Goal: Check status: Check status

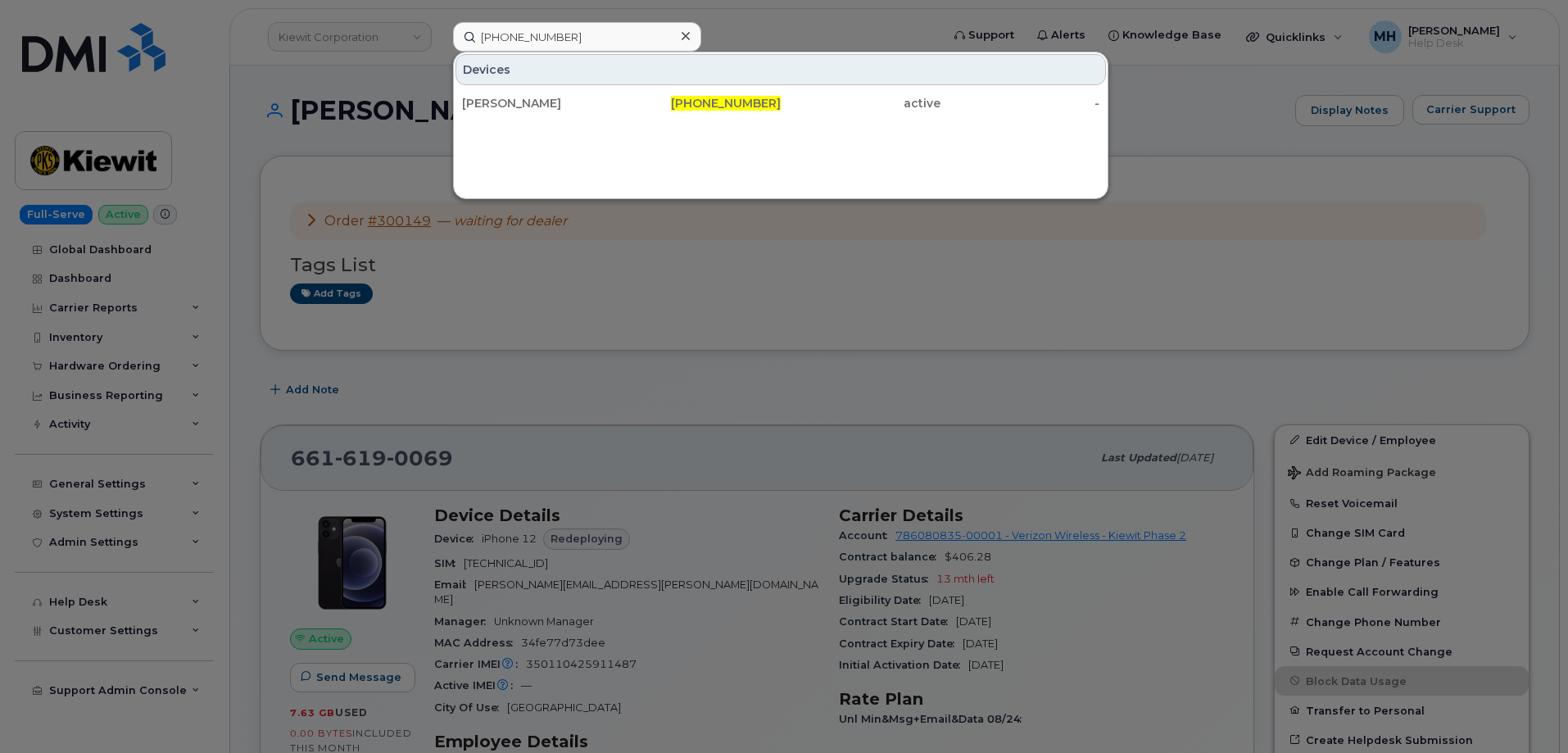
type input "312-720-6315"
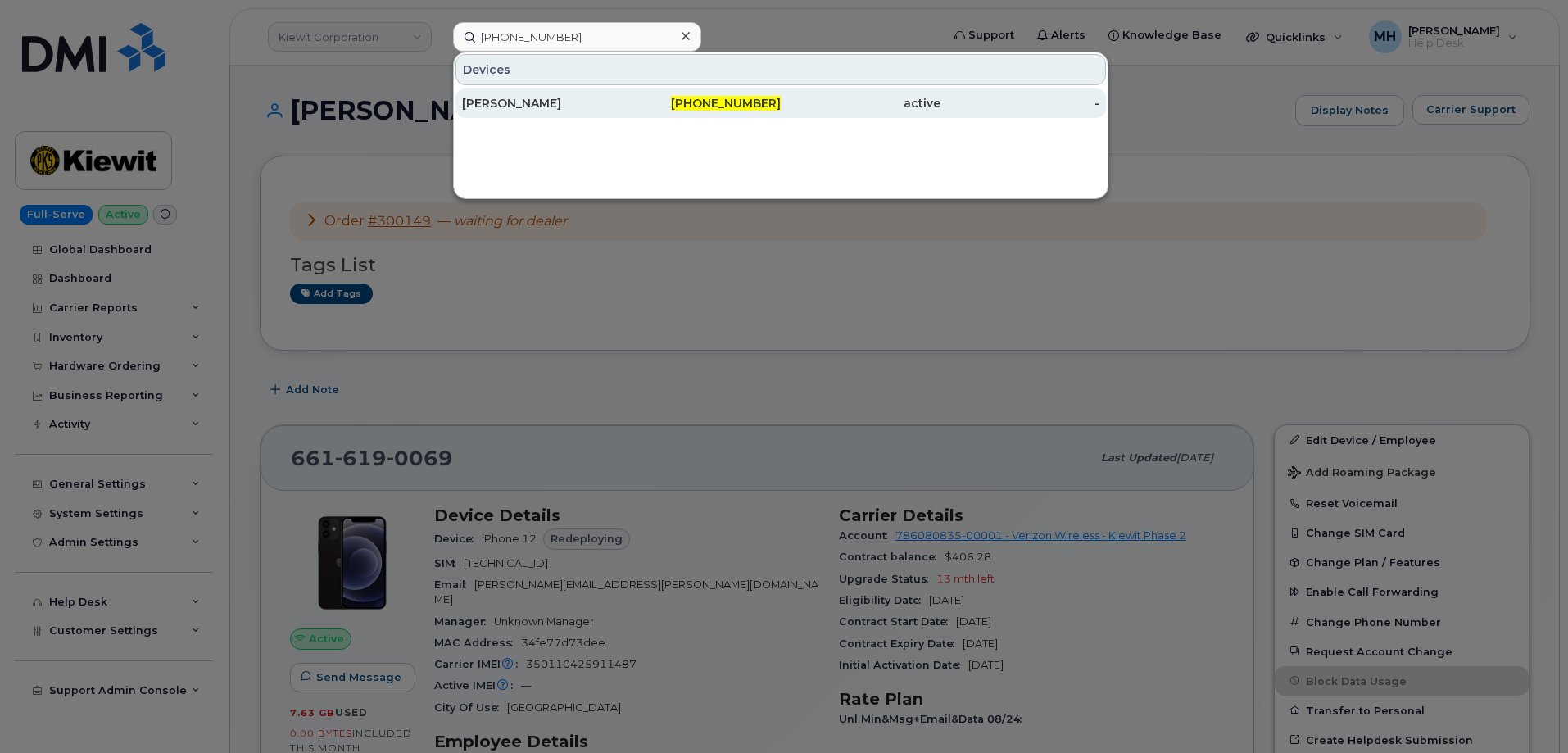
click at [552, 110] on div "JOSE SANCHEZ" at bounding box center [542, 103] width 160 height 17
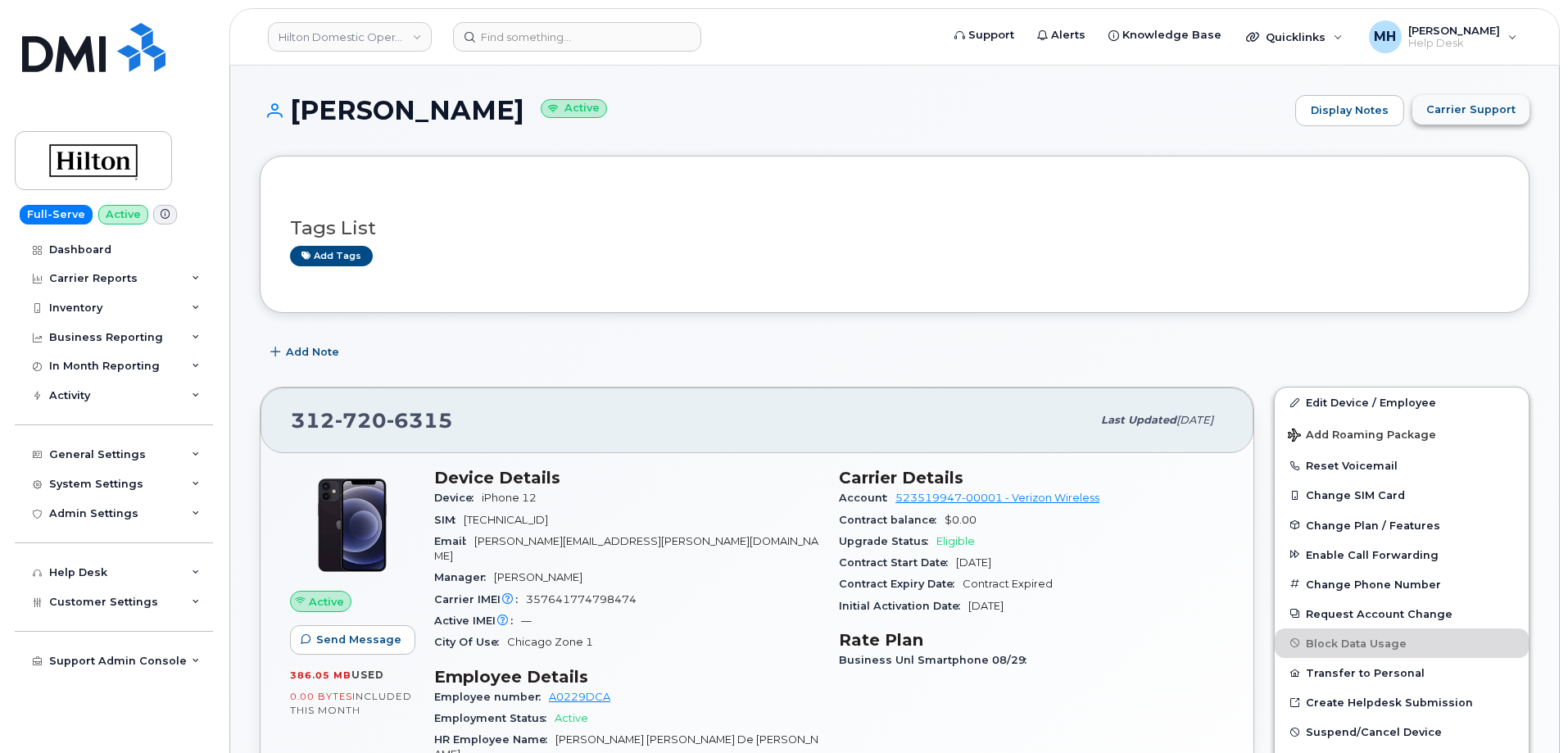
click at [1462, 108] on span "Carrier Support" at bounding box center [1471, 109] width 89 height 16
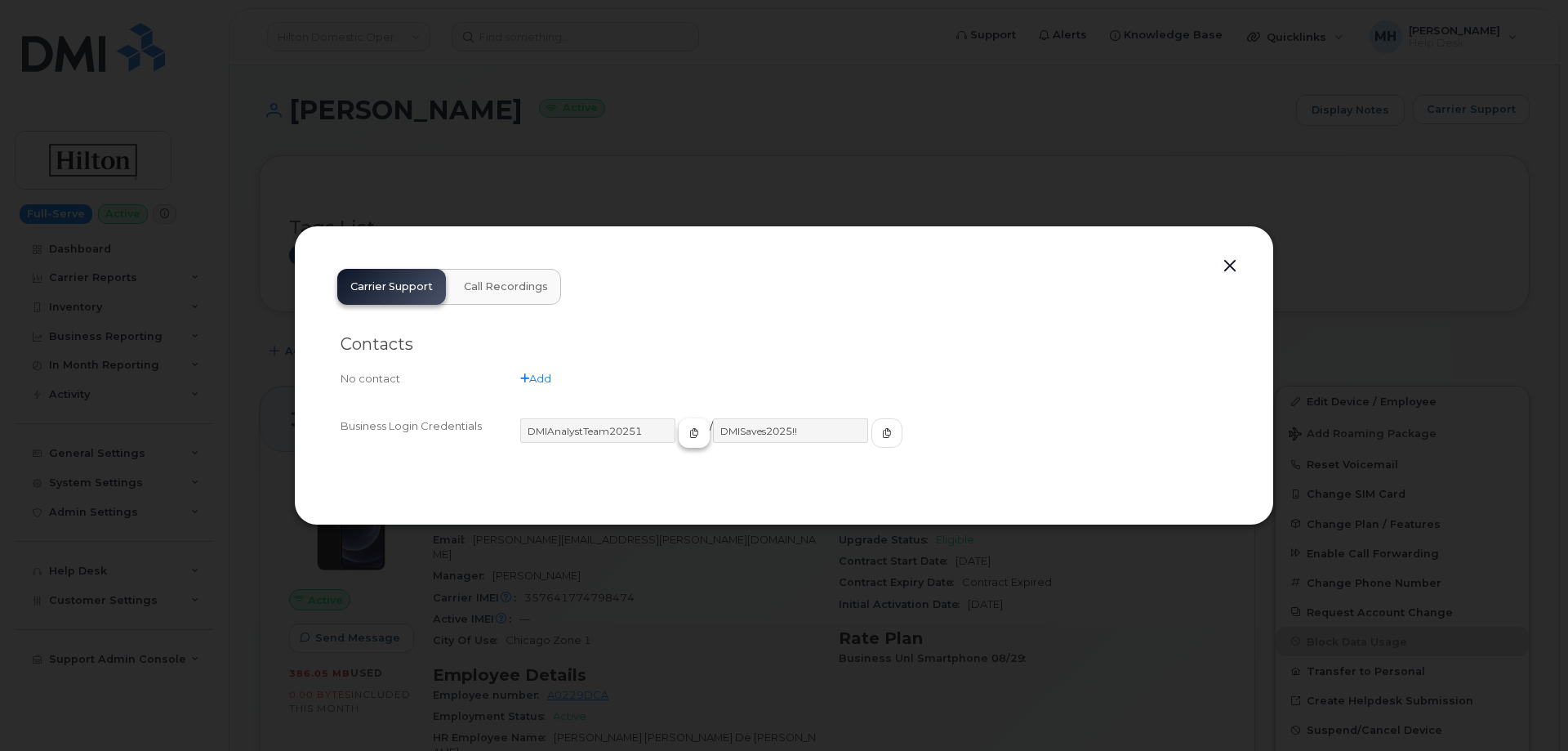
click at [687, 438] on span "button" at bounding box center [694, 433] width 15 height 15
click at [1232, 267] on button "button" at bounding box center [1229, 267] width 24 height 23
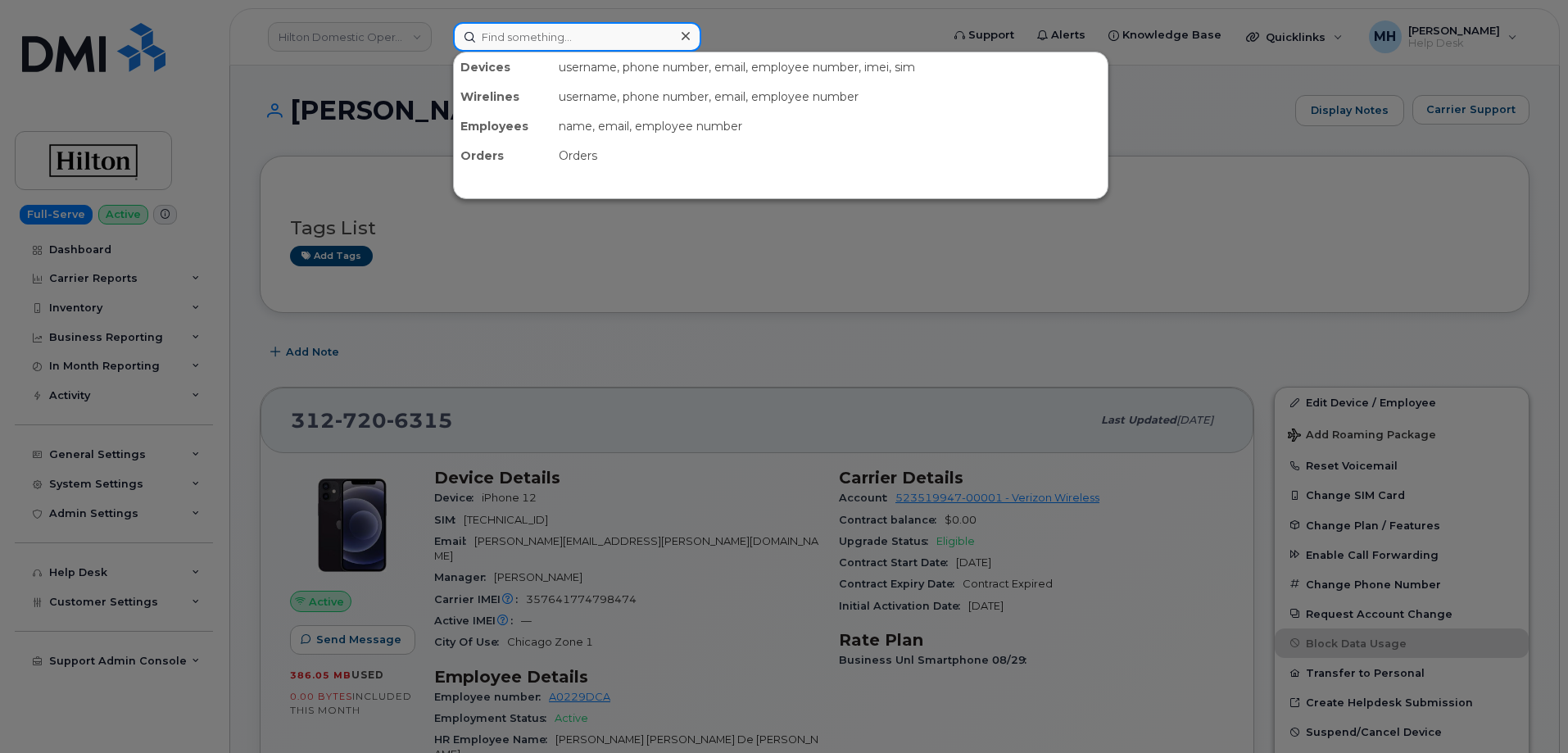
click at [561, 25] on input at bounding box center [577, 37] width 248 height 29
paste input "787-668-7316"
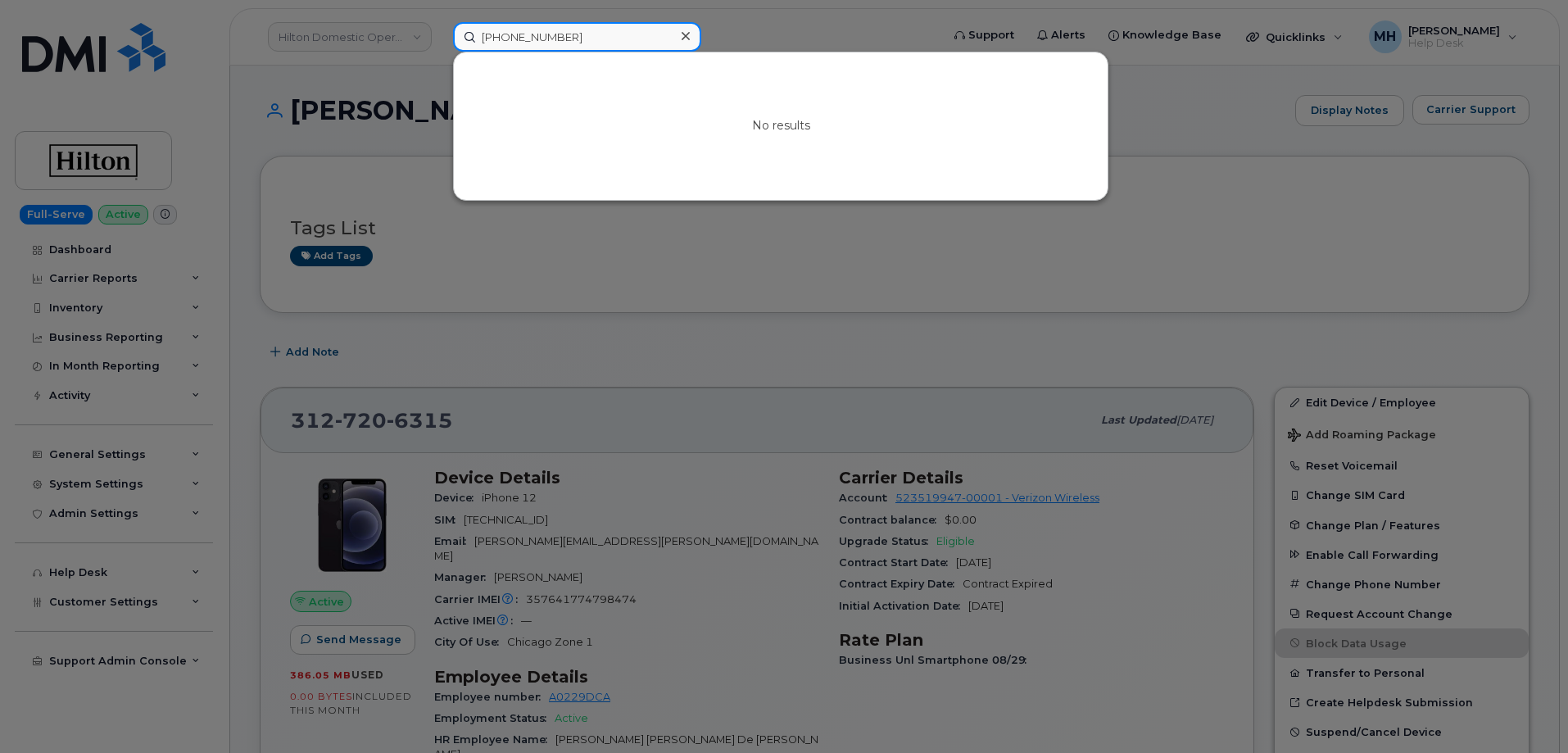
paste input "668"
drag, startPoint x: 631, startPoint y: 37, endPoint x: 407, endPoint y: 47, distance: 224.2
click at [440, 38] on div "787-668-7316 No results" at bounding box center [692, 37] width 503 height 29
paste input "360-581-5648"
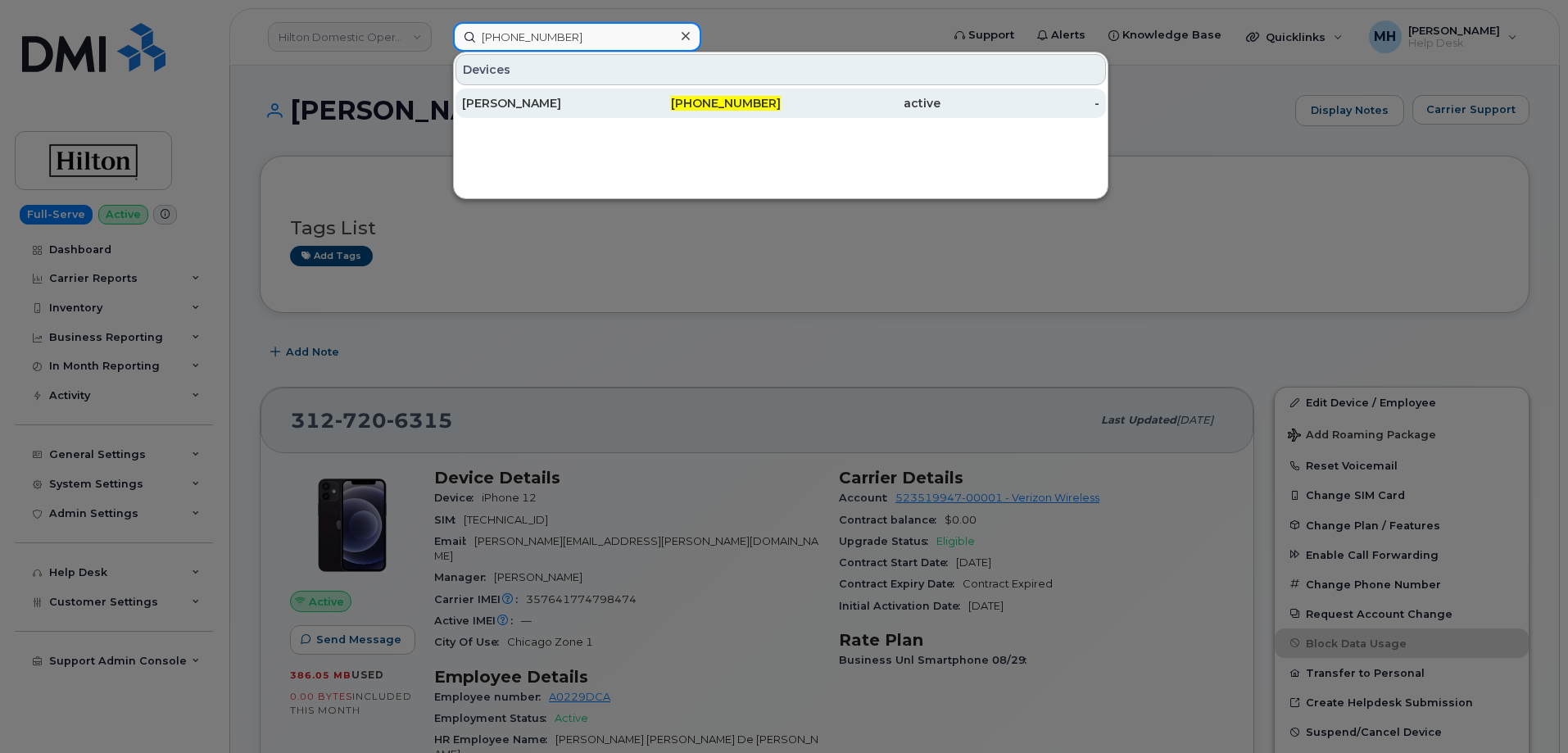
type input "360-581-5648"
click at [611, 91] on div "Josh Norquist" at bounding box center [542, 102] width 160 height 29
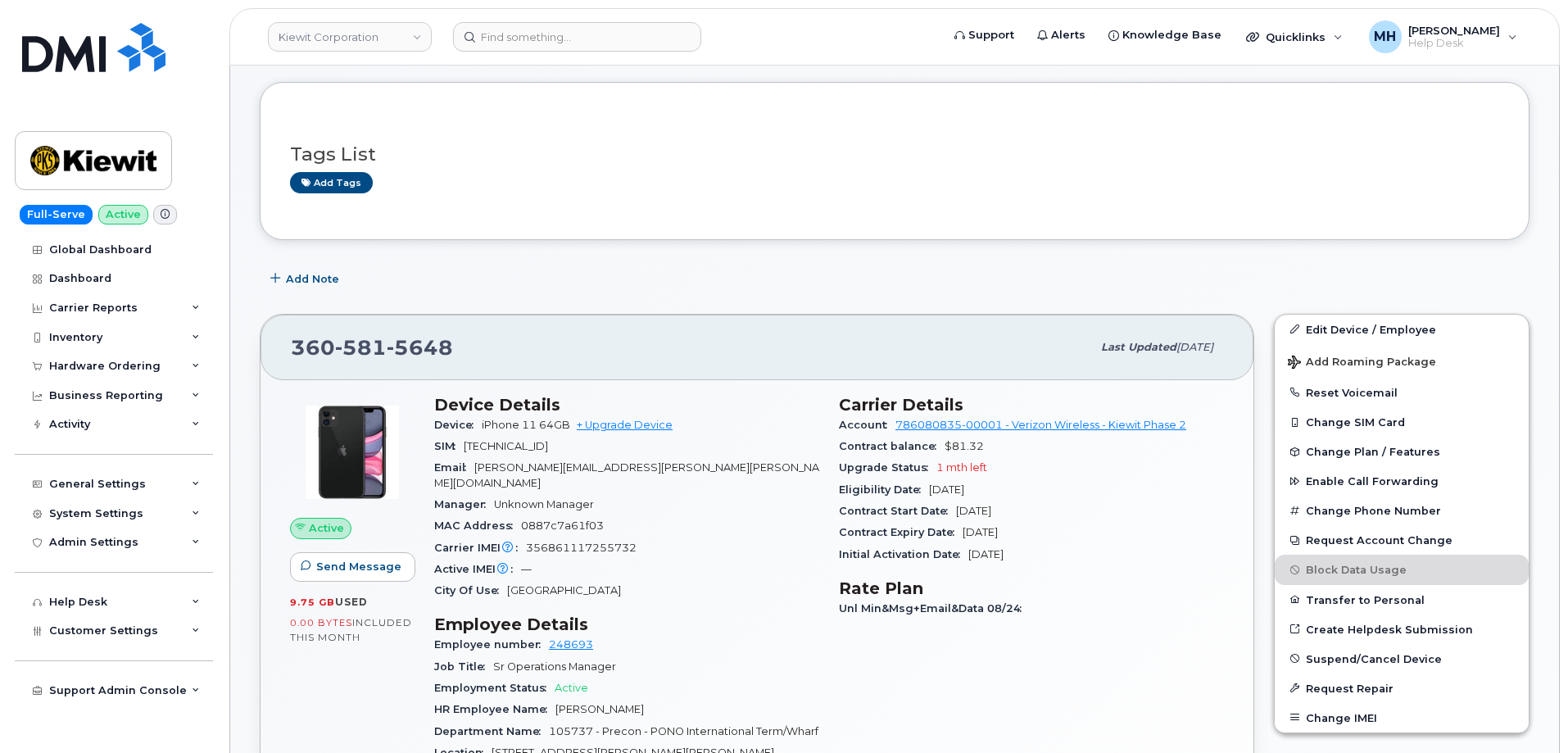
scroll to position [164, 0]
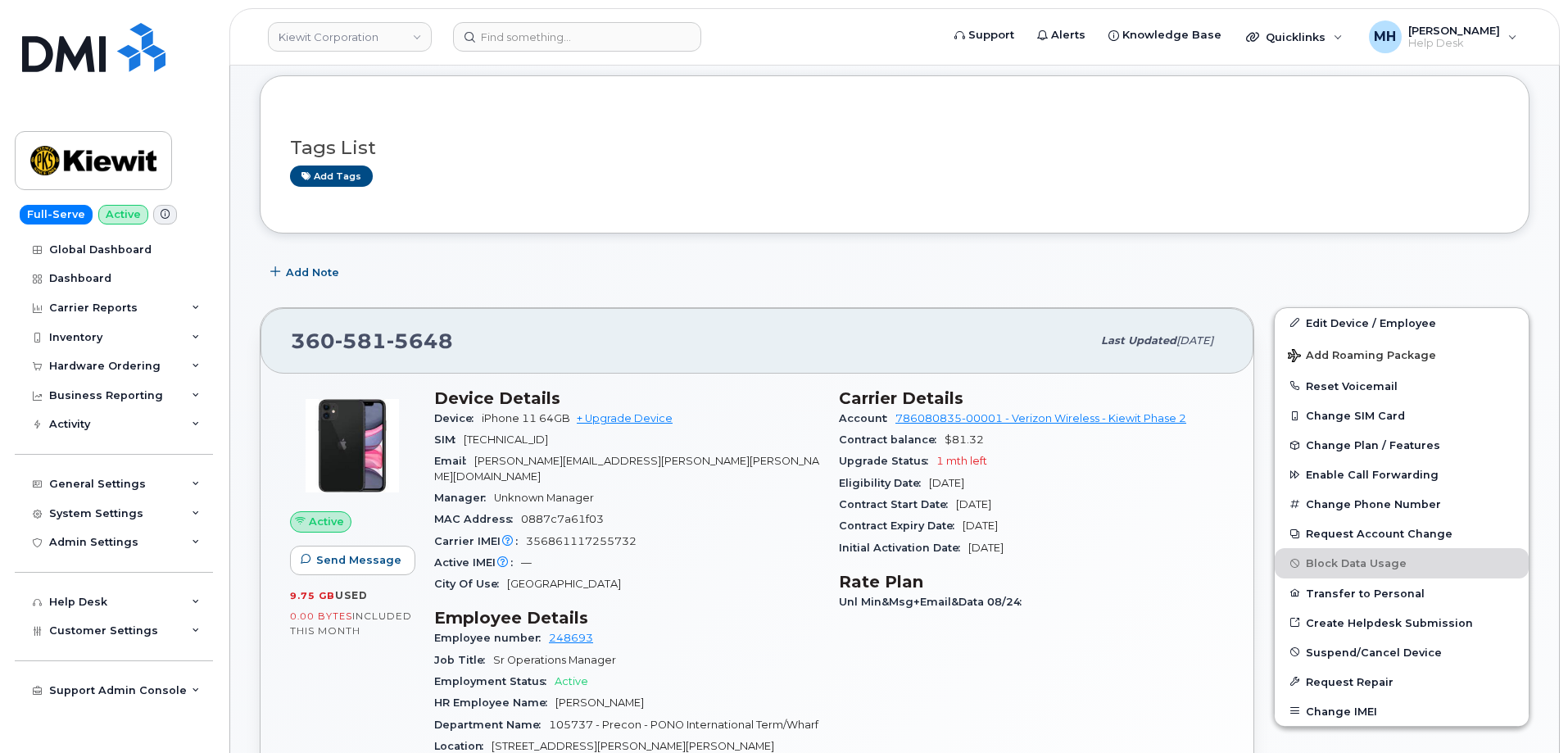
drag, startPoint x: 1029, startPoint y: 511, endPoint x: 948, endPoint y: 509, distance: 81.0
click at [948, 509] on div "Contract Start Date Nov 16, 2023" at bounding box center [1031, 505] width 385 height 22
click at [1032, 484] on div "Eligibility Date Nov 16, 2025" at bounding box center [1031, 483] width 385 height 22
drag, startPoint x: 961, startPoint y: 481, endPoint x: 932, endPoint y: 476, distance: 29.4
click at [932, 476] on div "Eligibility Date Nov 16, 2025" at bounding box center [1031, 483] width 385 height 22
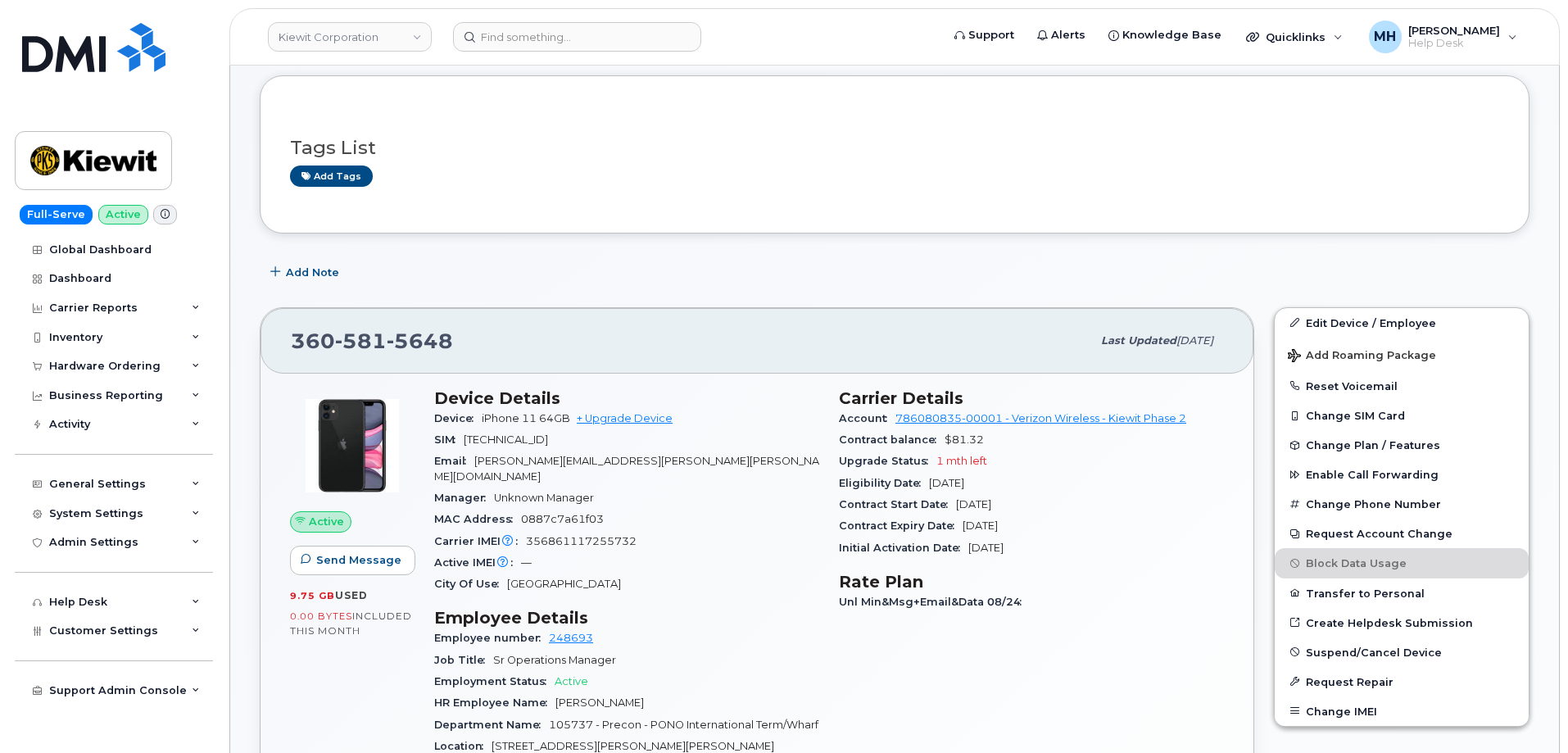
copy span "Nov 16, 2025"
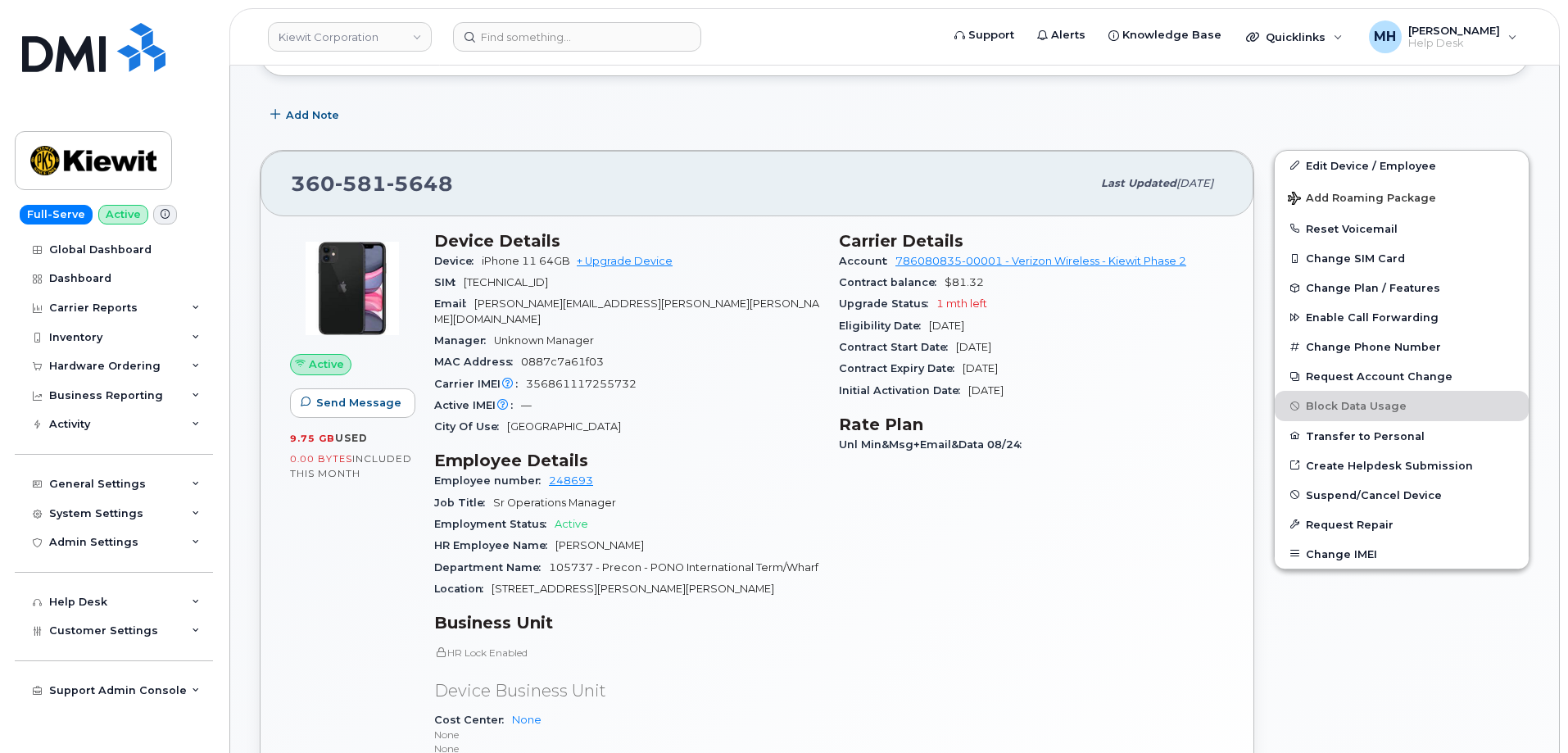
scroll to position [327, 0]
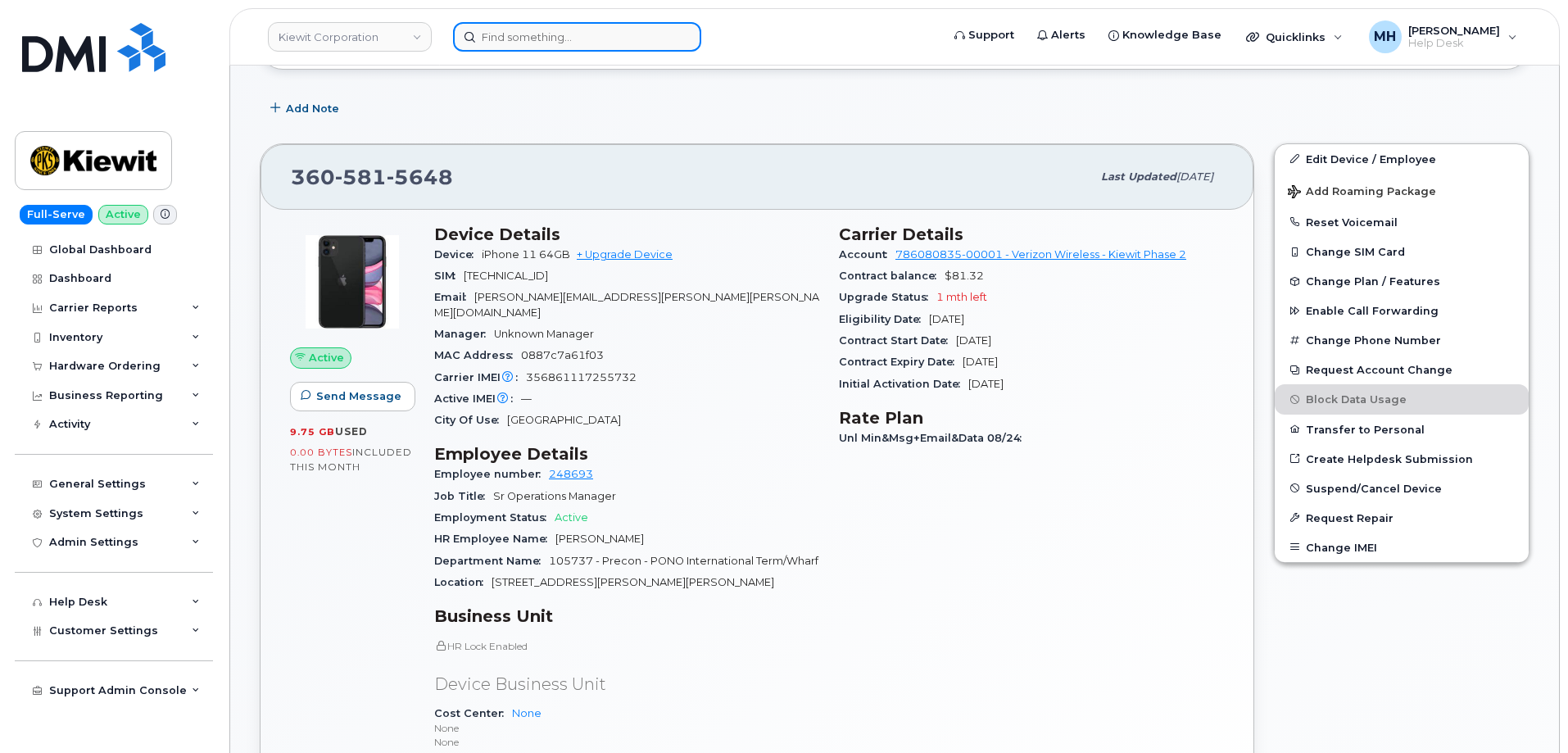
click at [519, 32] on input at bounding box center [577, 37] width 248 height 29
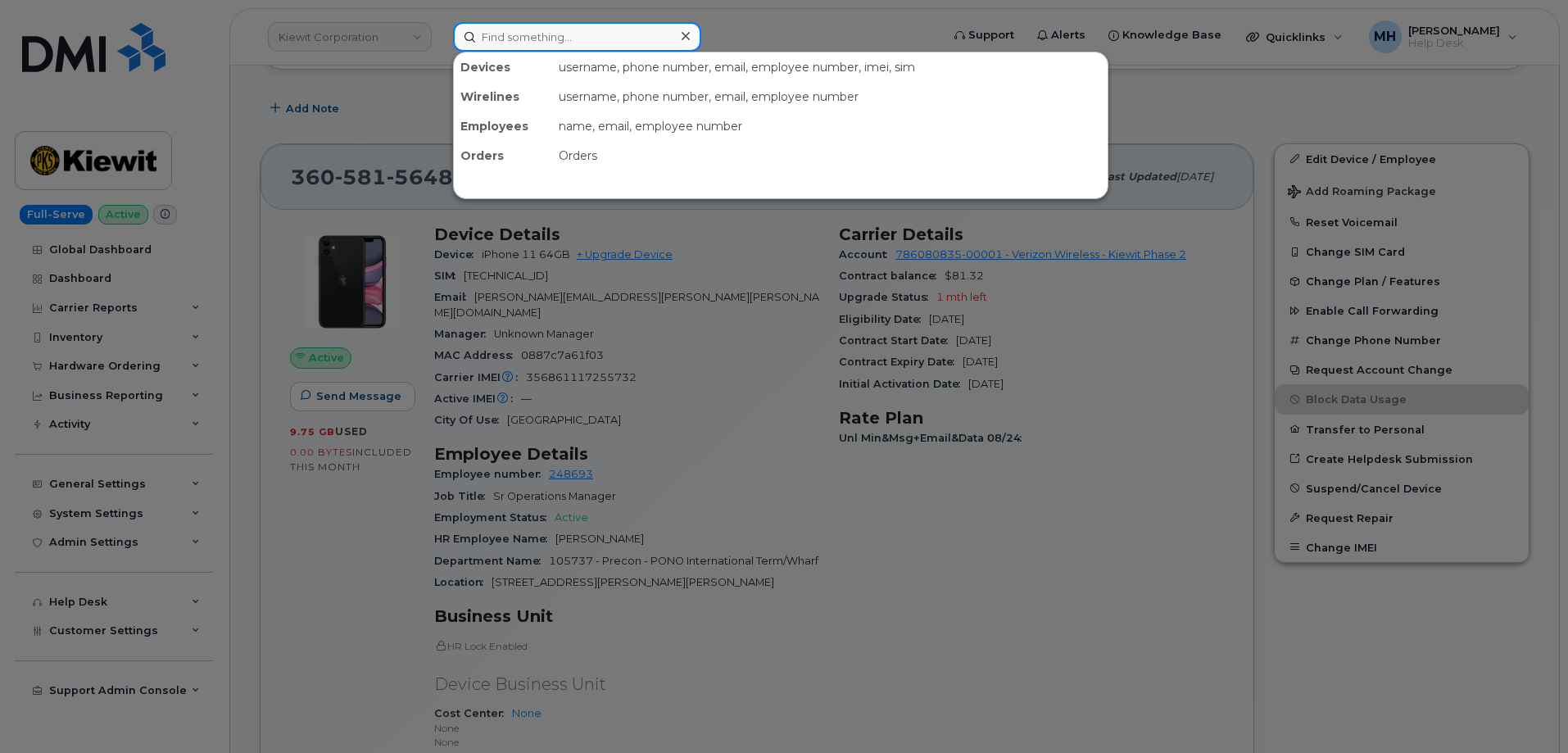
click at [630, 33] on input at bounding box center [577, 37] width 248 height 29
paste input "300849"
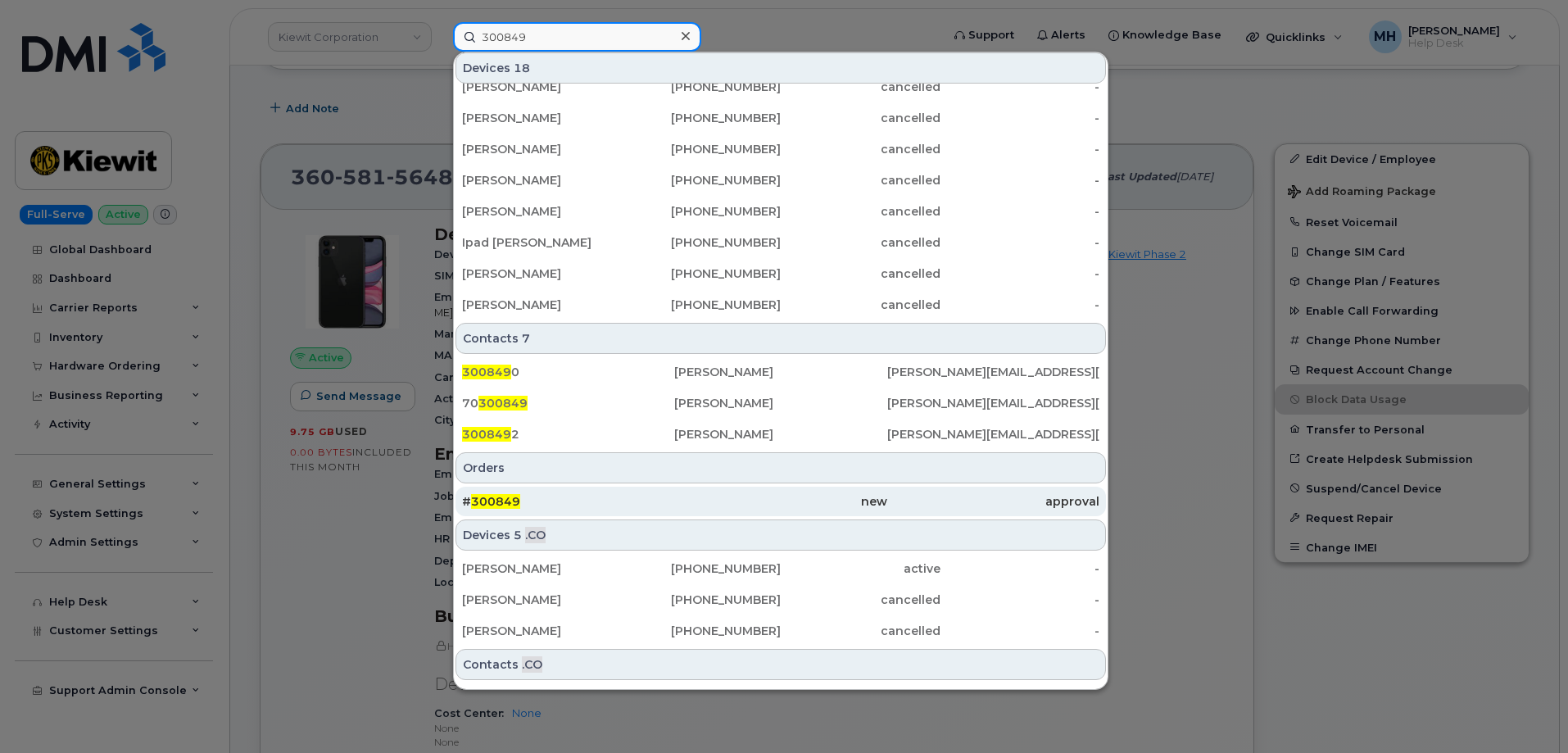
type input "300849"
click at [558, 503] on div "# 300849" at bounding box center [568, 501] width 212 height 17
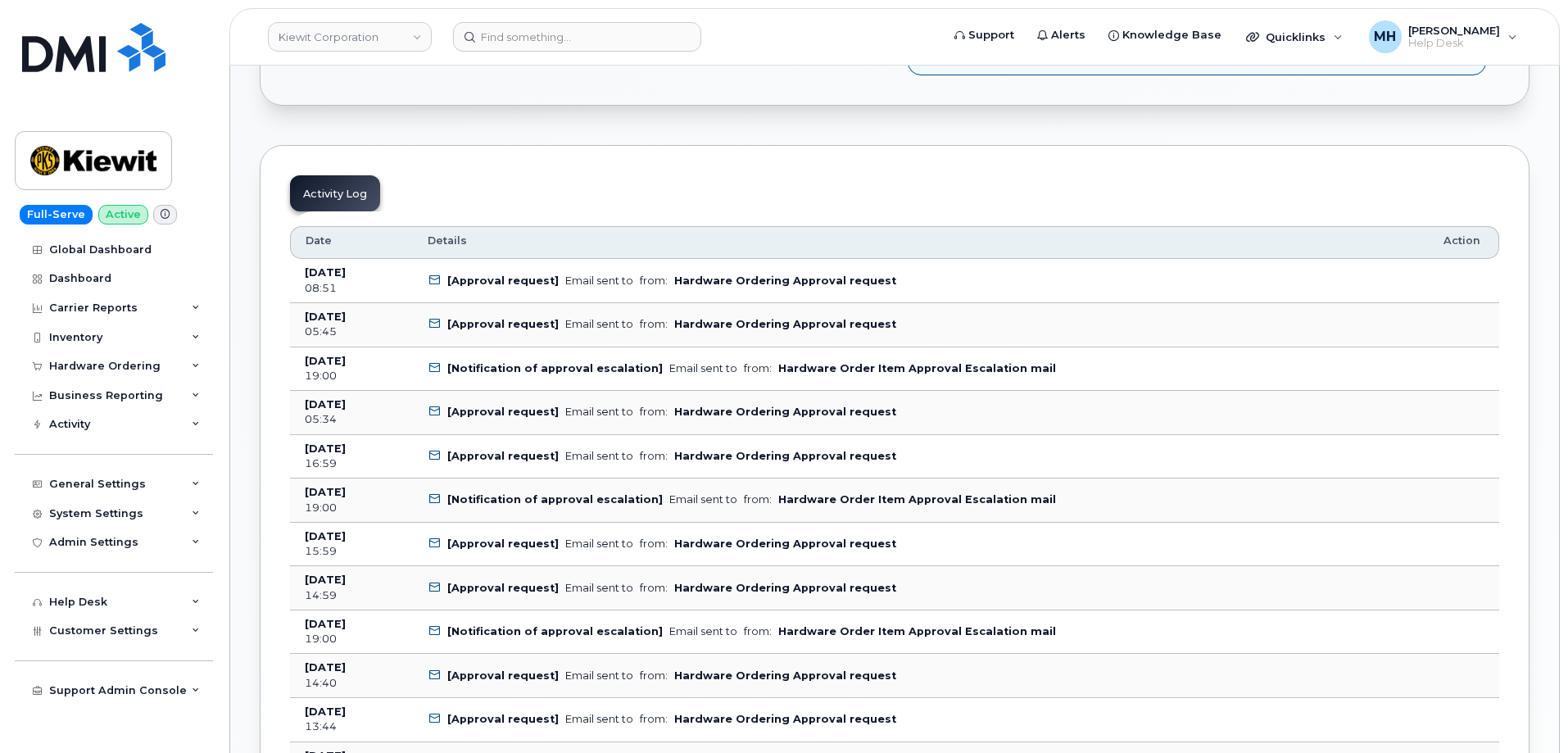
scroll to position [1051, 0]
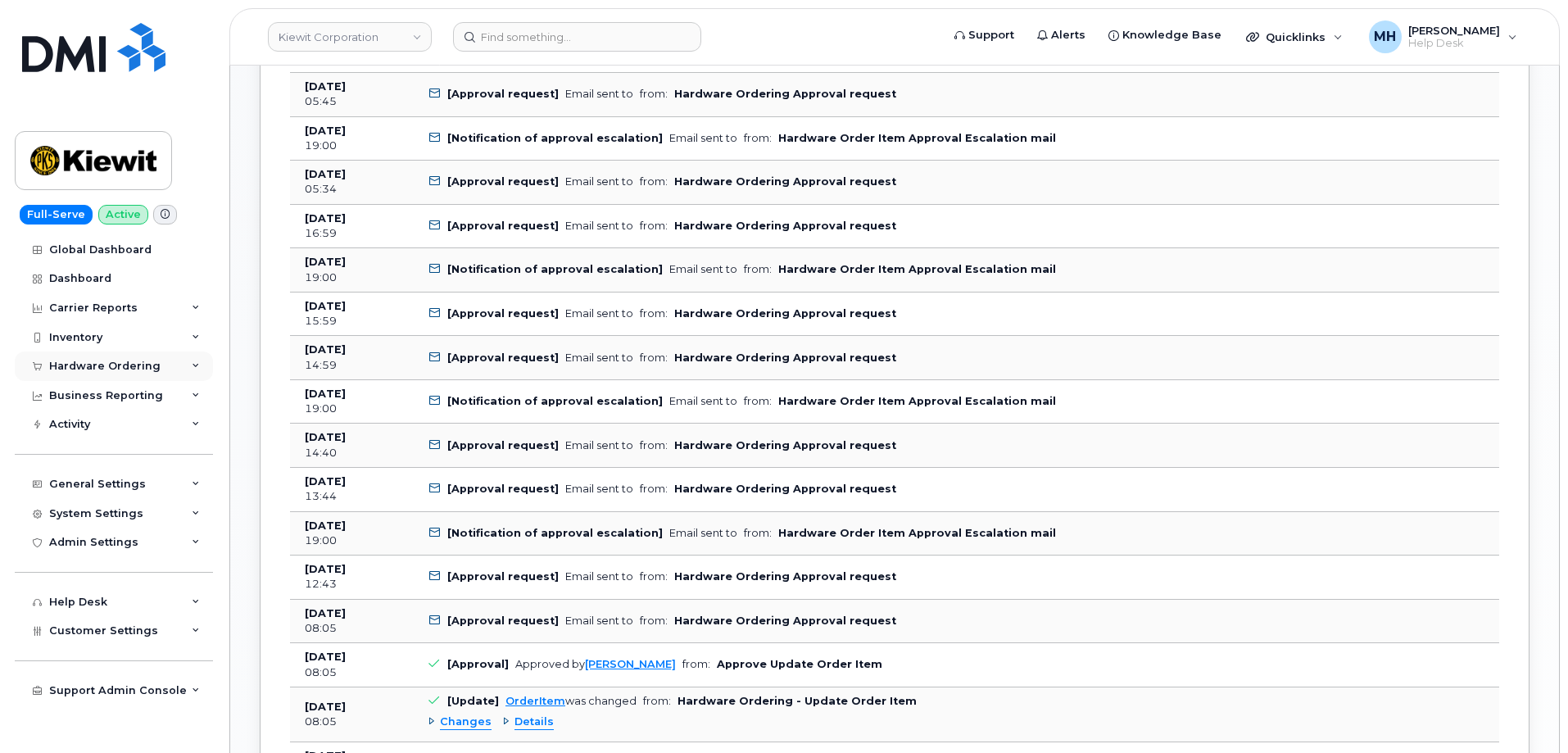
click at [143, 358] on div "Hardware Ordering" at bounding box center [114, 366] width 198 height 29
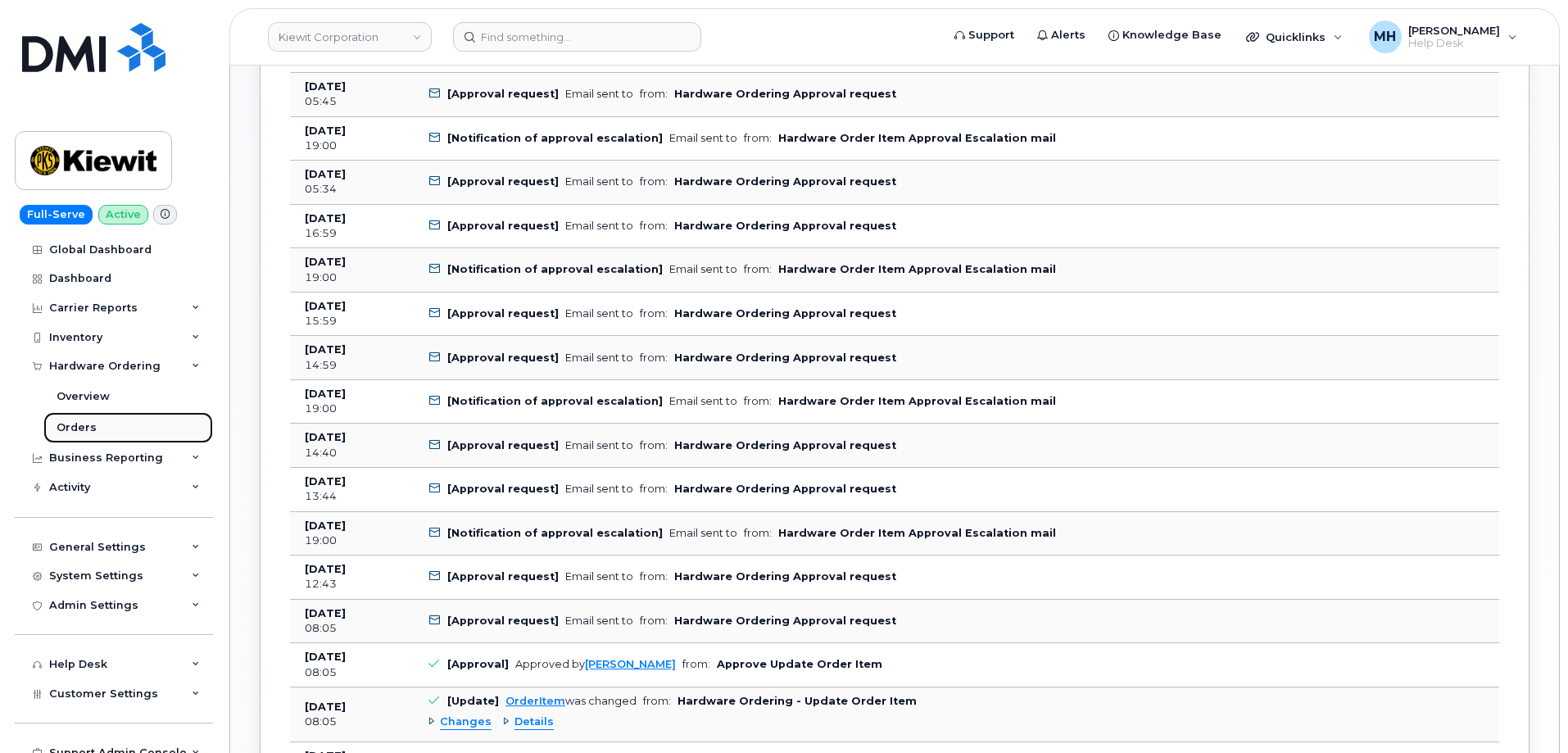
click at [117, 423] on link "Orders" at bounding box center [128, 427] width 170 height 31
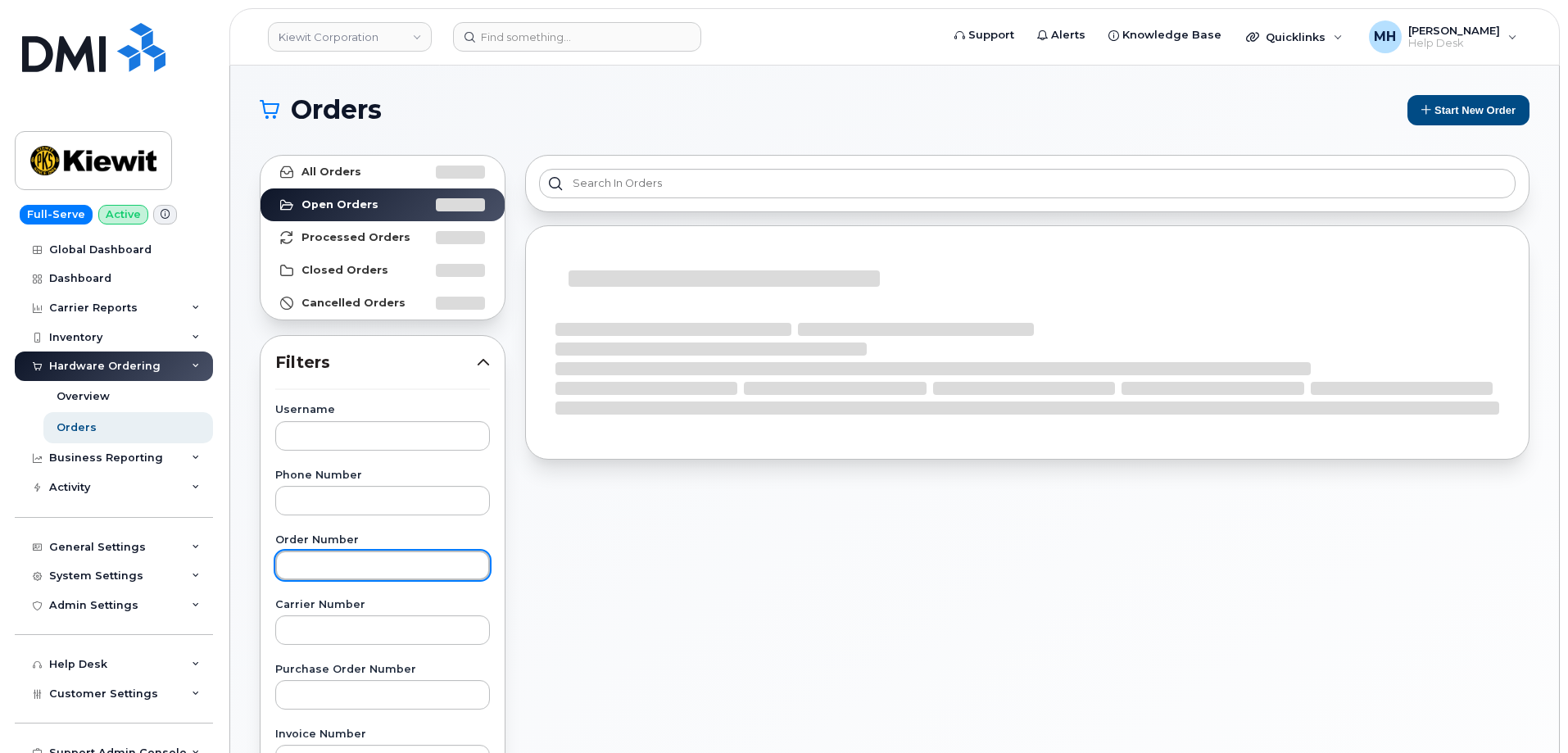
click at [375, 565] on input "text" at bounding box center [382, 565] width 215 height 29
paste input "300849"
type input "300849"
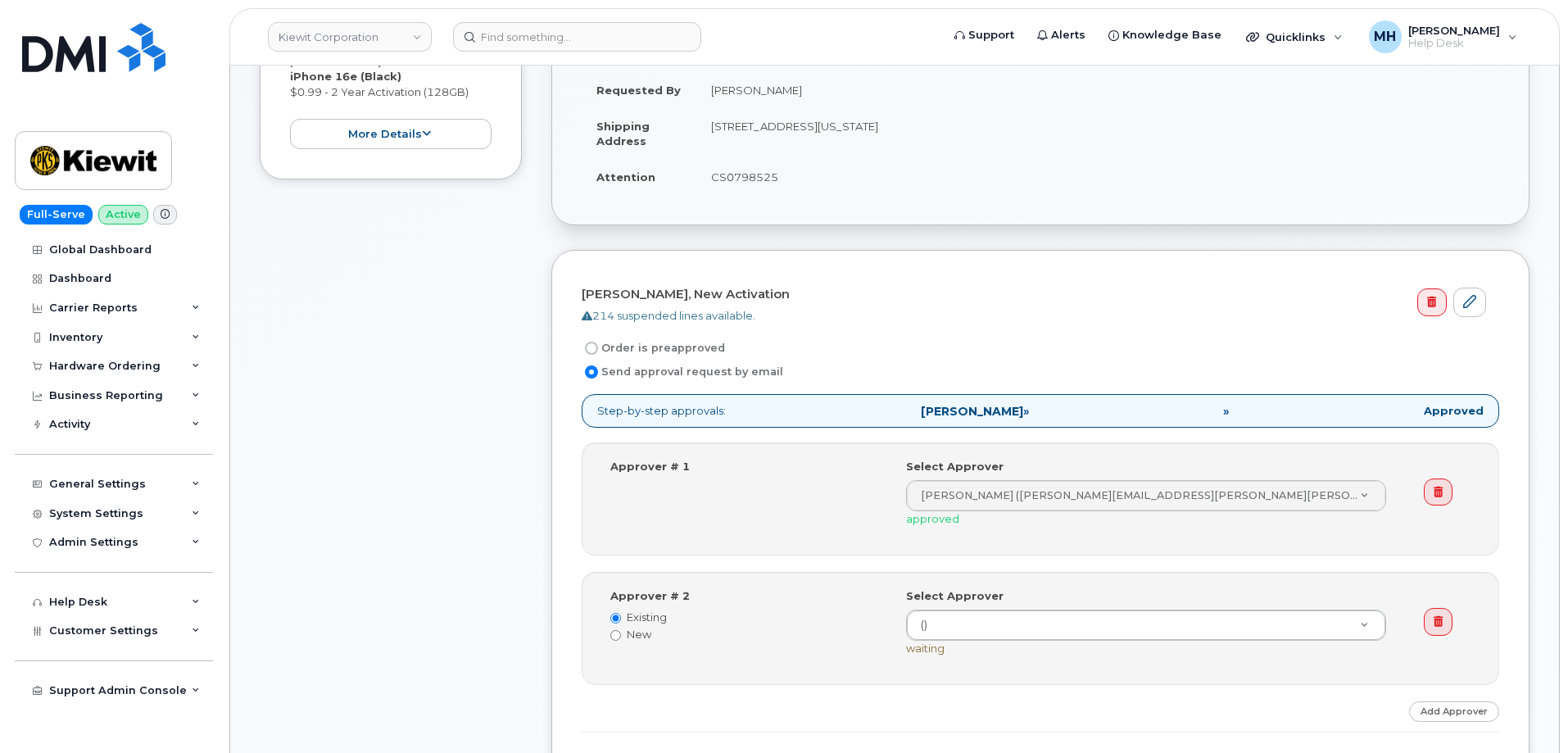
scroll to position [412, 0]
